Goal: Transaction & Acquisition: Purchase product/service

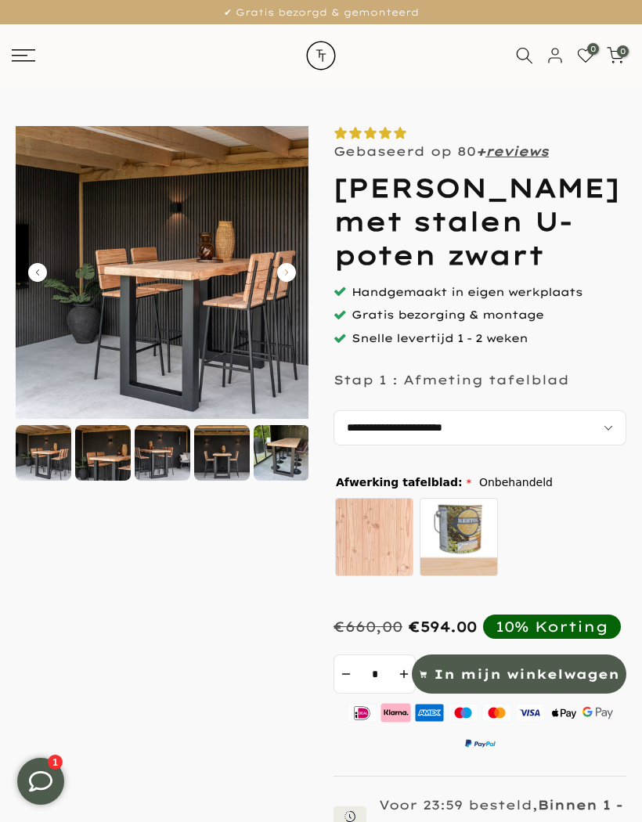
click at [300, 273] on img at bounding box center [162, 272] width 293 height 293
click at [290, 272] on icon "Carousel Next Arrow" at bounding box center [286, 272] width 19 height 19
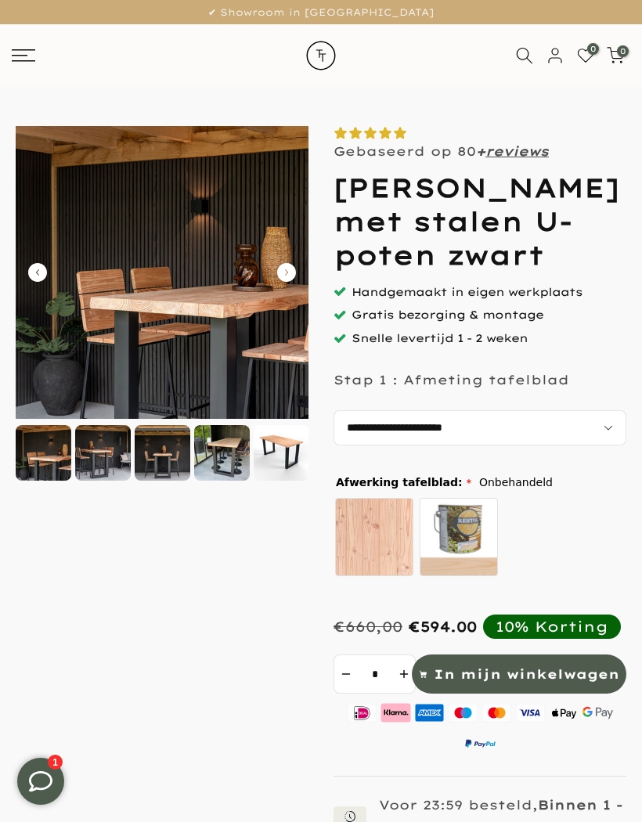
click at [293, 277] on icon "Carousel Next Arrow" at bounding box center [286, 272] width 19 height 19
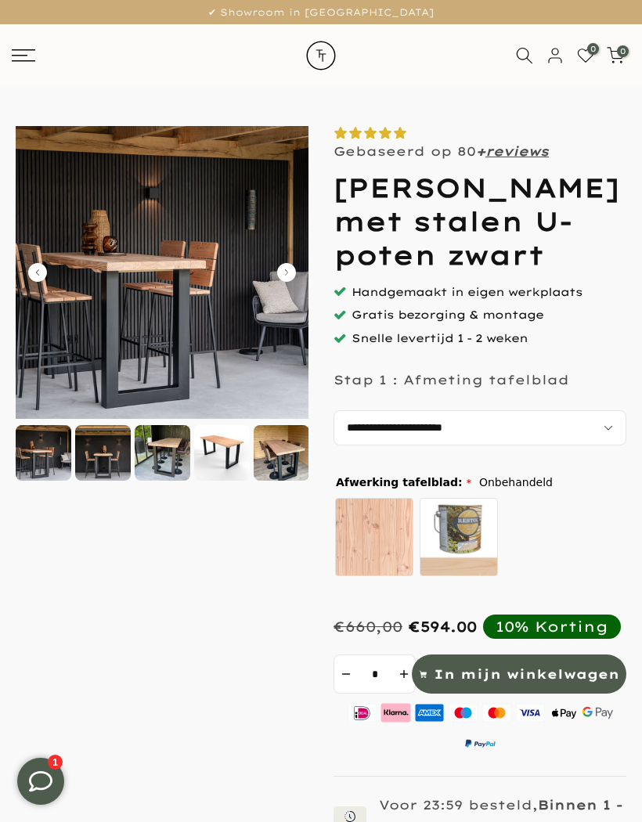
click at [288, 285] on img at bounding box center [162, 272] width 293 height 293
click at [292, 278] on icon "Carousel Next Arrow" at bounding box center [286, 272] width 19 height 19
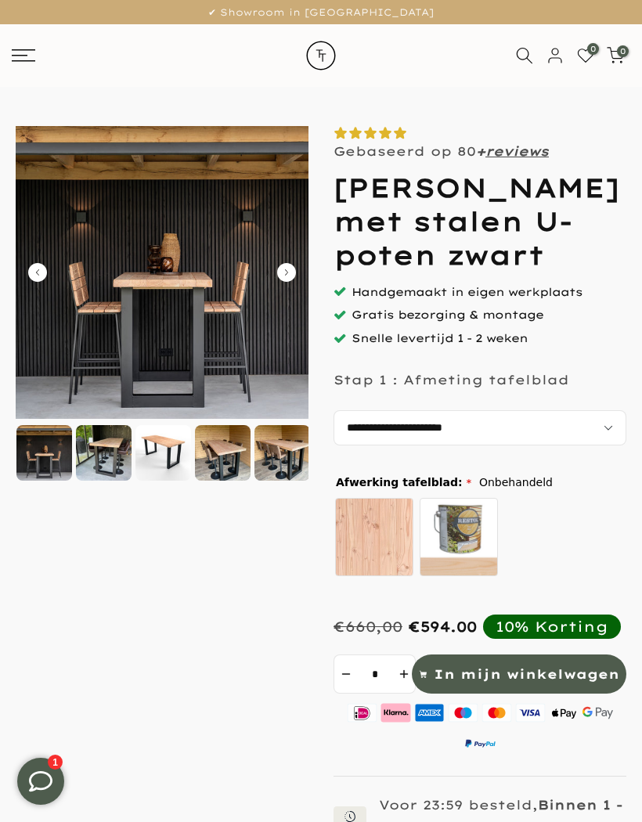
click at [283, 276] on icon "Carousel Next Arrow" at bounding box center [286, 272] width 19 height 19
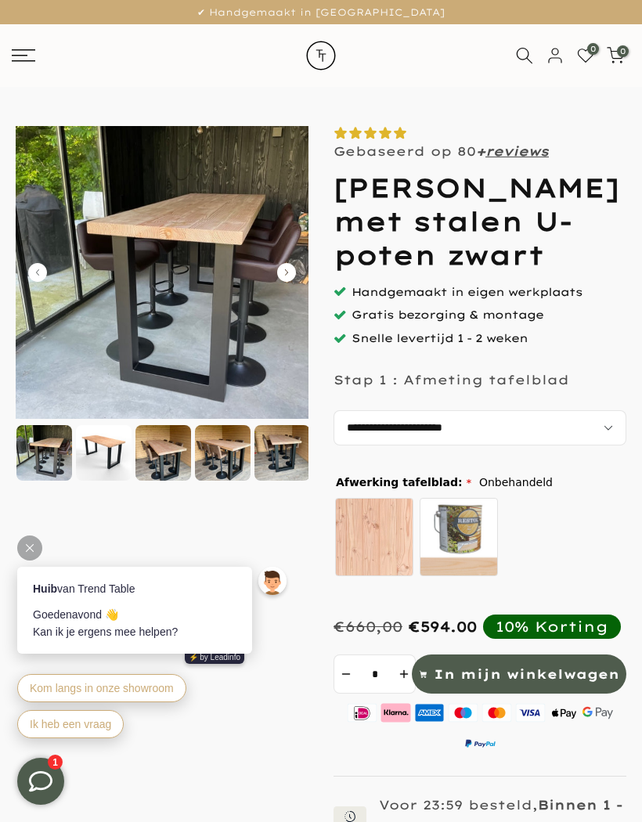
click at [545, 445] on select "**********" at bounding box center [479, 427] width 293 height 35
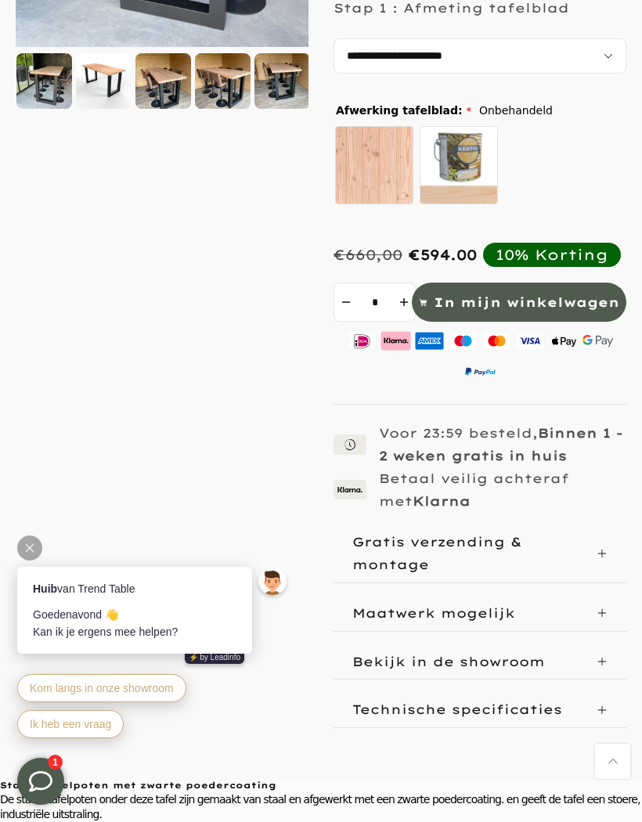
scroll to position [373, 0]
